Goal: Information Seeking & Learning: Learn about a topic

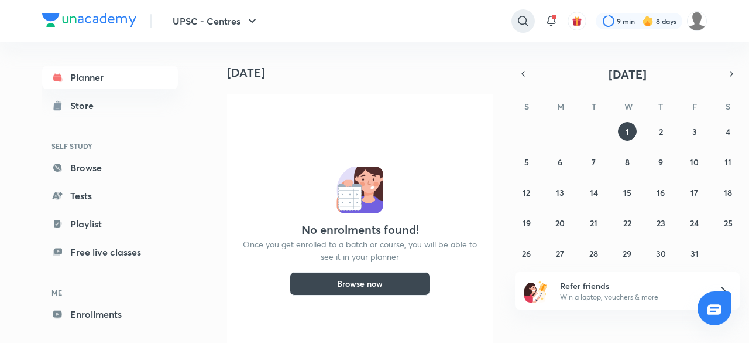
click at [520, 16] on icon at bounding box center [523, 21] width 14 height 14
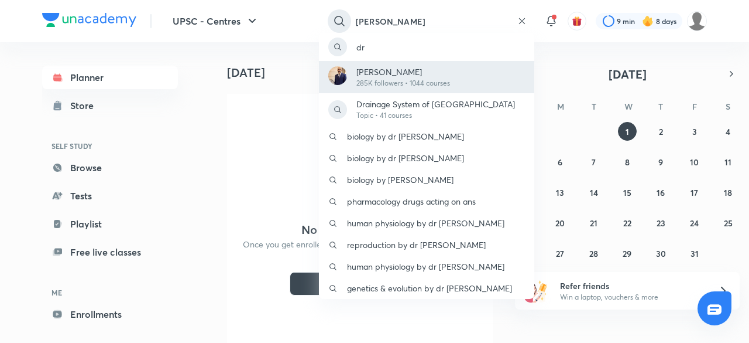
type input "[PERSON_NAME]"
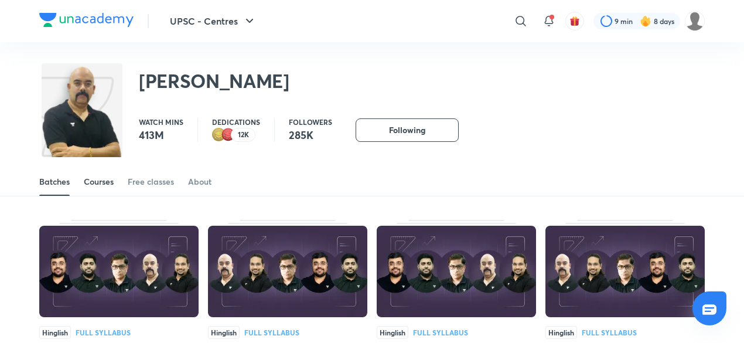
click at [94, 178] on div "Courses" at bounding box center [99, 182] width 30 height 12
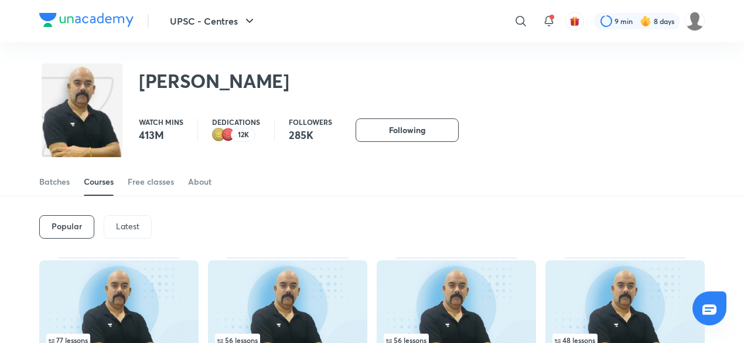
click at [137, 229] on p "Latest" at bounding box center [127, 225] width 23 height 9
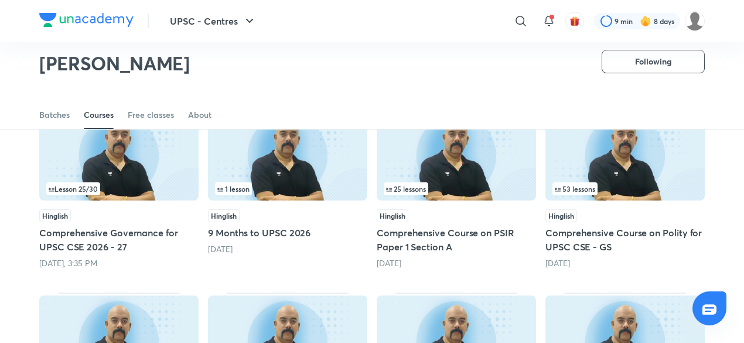
scroll to position [116, 0]
click at [630, 172] on img at bounding box center [624, 154] width 159 height 91
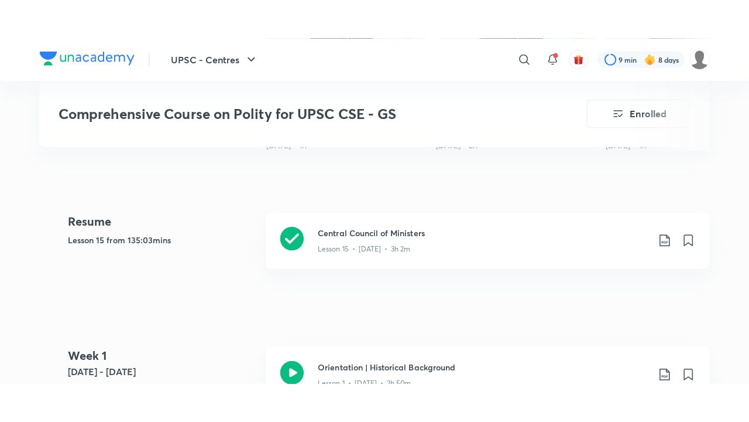
scroll to position [482, 0]
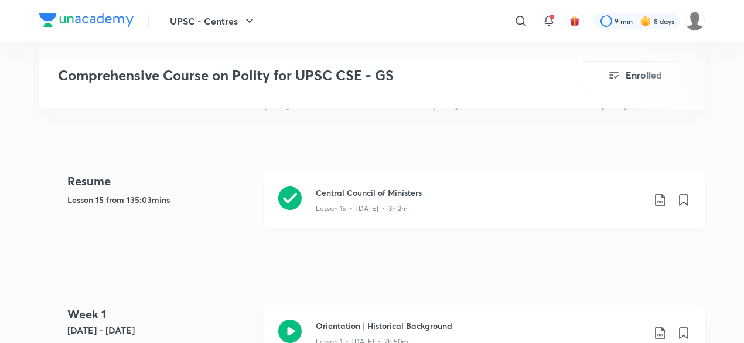
click at [451, 202] on div "Lesson 15 • [DATE] • 3h 2m" at bounding box center [480, 205] width 328 height 15
